Goal: Find specific page/section

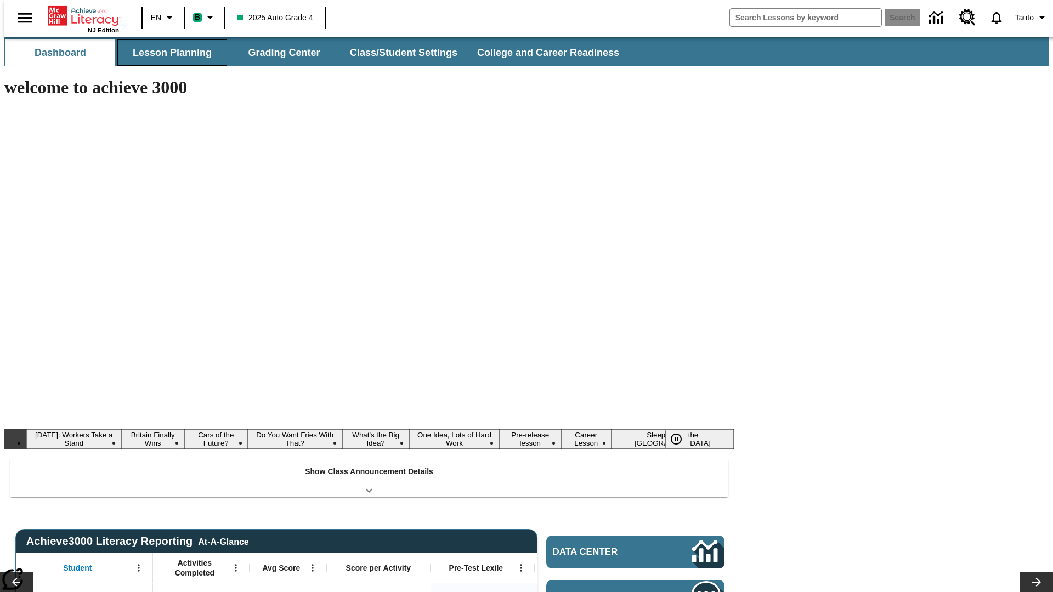
click at [168, 53] on button "Lesson Planning" at bounding box center [172, 52] width 110 height 26
